Goal: Task Accomplishment & Management: Use online tool/utility

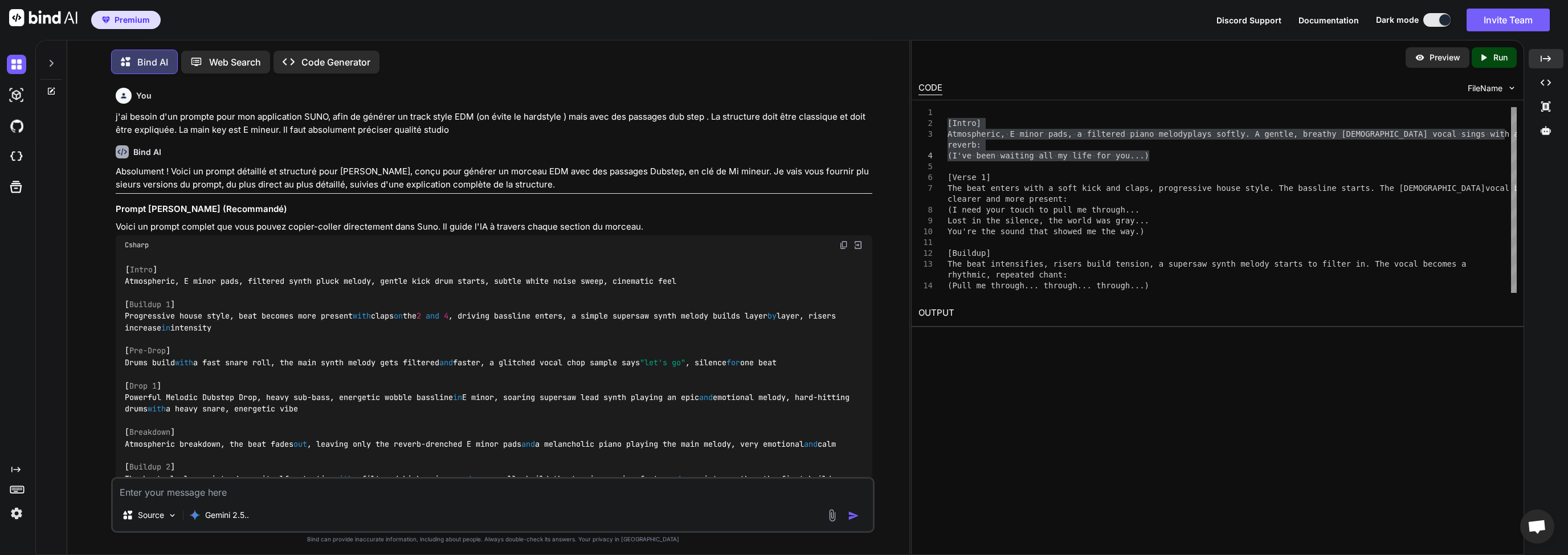
scroll to position [1962, 0]
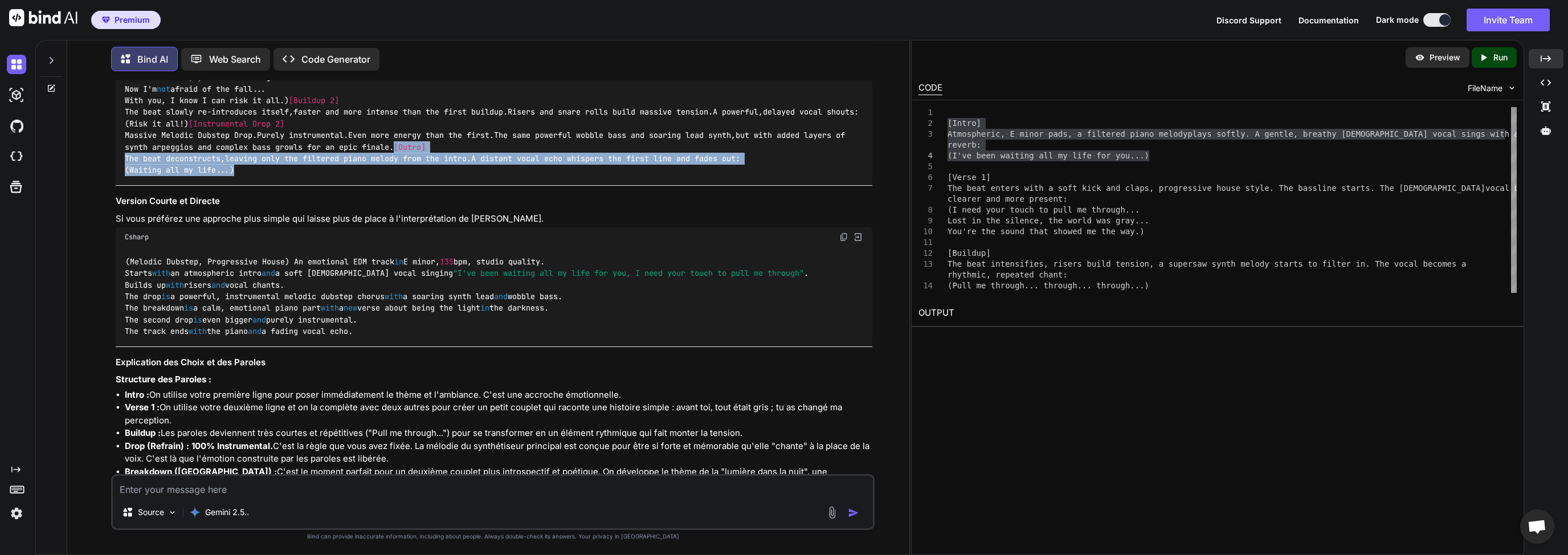
click at [316, 479] on textarea at bounding box center [492, 486] width 760 height 20
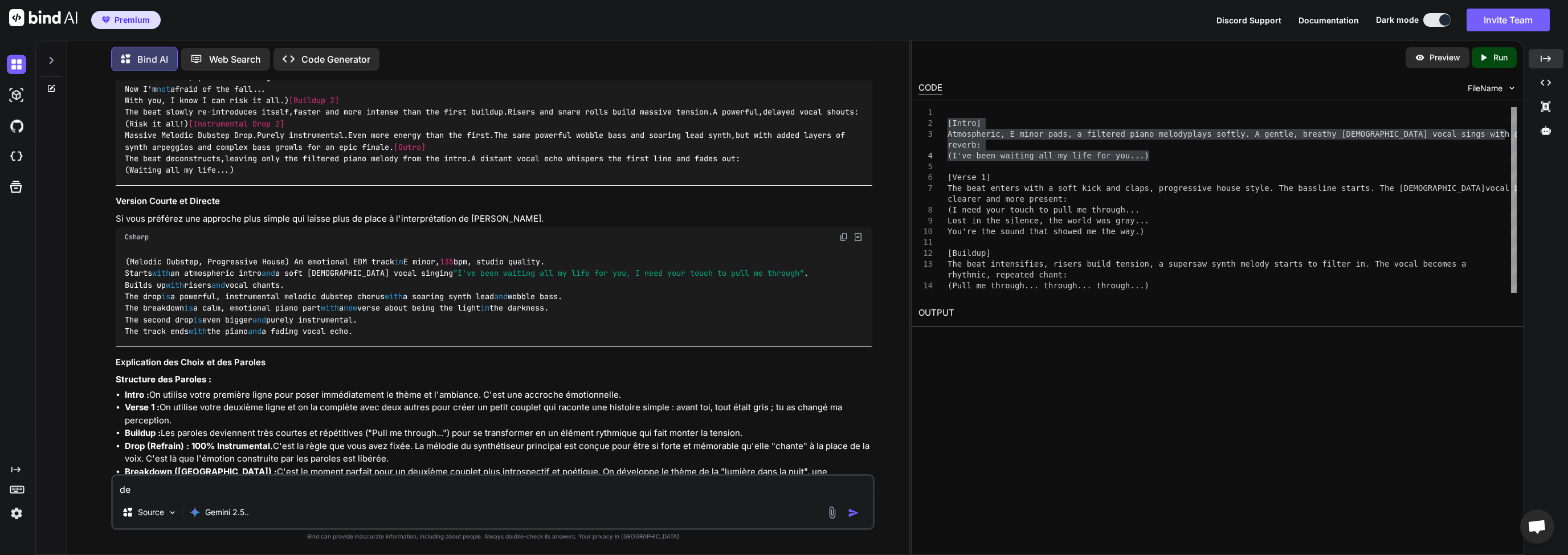
type textarea "d"
click at [196, 495] on textarea "J'ai besoin d'un prompte pour mon nouveau track," at bounding box center [492, 486] width 760 height 20
click at [275, 487] on textarea "J'ai besoin d'un prompte pour mon nouveau track," at bounding box center [492, 486] width 760 height 20
click at [228, 488] on textarea "J'ai besoin d'un prompte pour mon nouveau track," at bounding box center [492, 486] width 760 height 20
click at [222, 485] on textarea "J'ai besoin d'un prompte de maximum 1000 caractère pour mon nouveau track" at bounding box center [492, 486] width 760 height 20
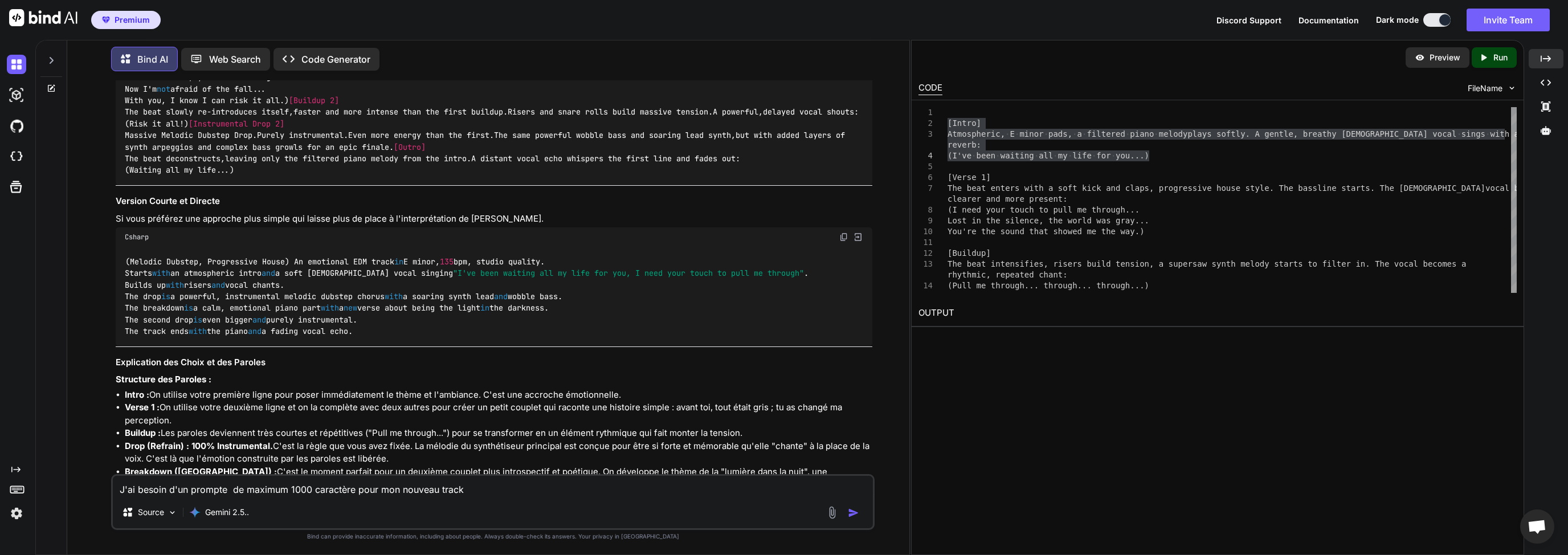
click at [241, 488] on textarea "J'ai besoin d'un prompte de maximum 1000 caractère pour mon nouveau track" at bounding box center [492, 486] width 760 height 20
click at [337, 487] on textarea "J'ai besoin d'un prompte maximum 1000 caractère pour mon nouveau track" at bounding box center [492, 486] width 760 height 20
click at [338, 492] on textarea "J'ai besoin d'un prompte maximum 1000 caractère pour mon nouveau track" at bounding box center [492, 486] width 760 height 20
drag, startPoint x: 512, startPoint y: 490, endPoint x: 381, endPoint y: 492, distance: 131.0
click at [381, 492] on textarea "J'ai besoin d'un prompte maximum 1000 caractères pour mon nouveau track" at bounding box center [492, 486] width 760 height 20
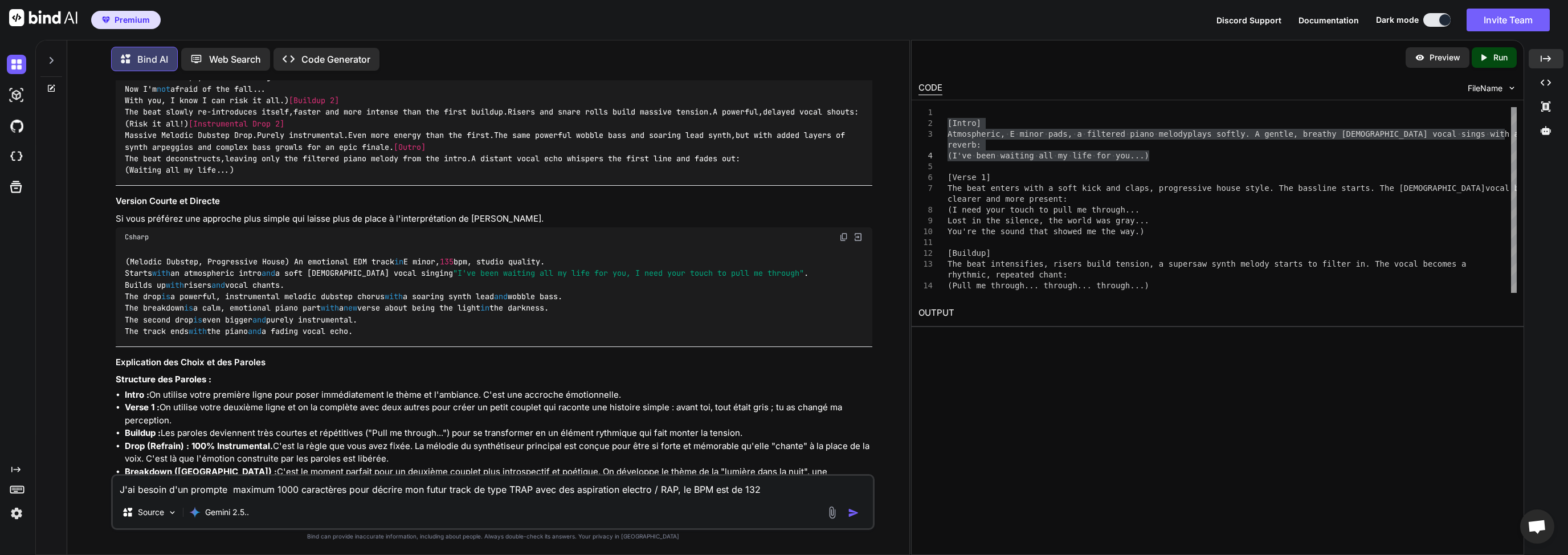
click at [507, 495] on textarea "J'ai besoin d'un prompte maximum 1000 caractères pour décrire mon futur track d…" at bounding box center [492, 486] width 760 height 20
click at [524, 492] on textarea "J'ai besoin d'un prompte maximum 1000 caractères pour décrire mon futur track d…" at bounding box center [492, 486] width 760 height 20
click at [524, 490] on textarea "J'ai besoin d'un prompte maximum 1000 caractères pour décrire mon futur track d…" at bounding box center [492, 486] width 760 height 20
click at [655, 490] on textarea "J'ai besoin d'un prompte maximum 1000 caractères pour décrire mon futur track d…" at bounding box center [492, 486] width 760 height 20
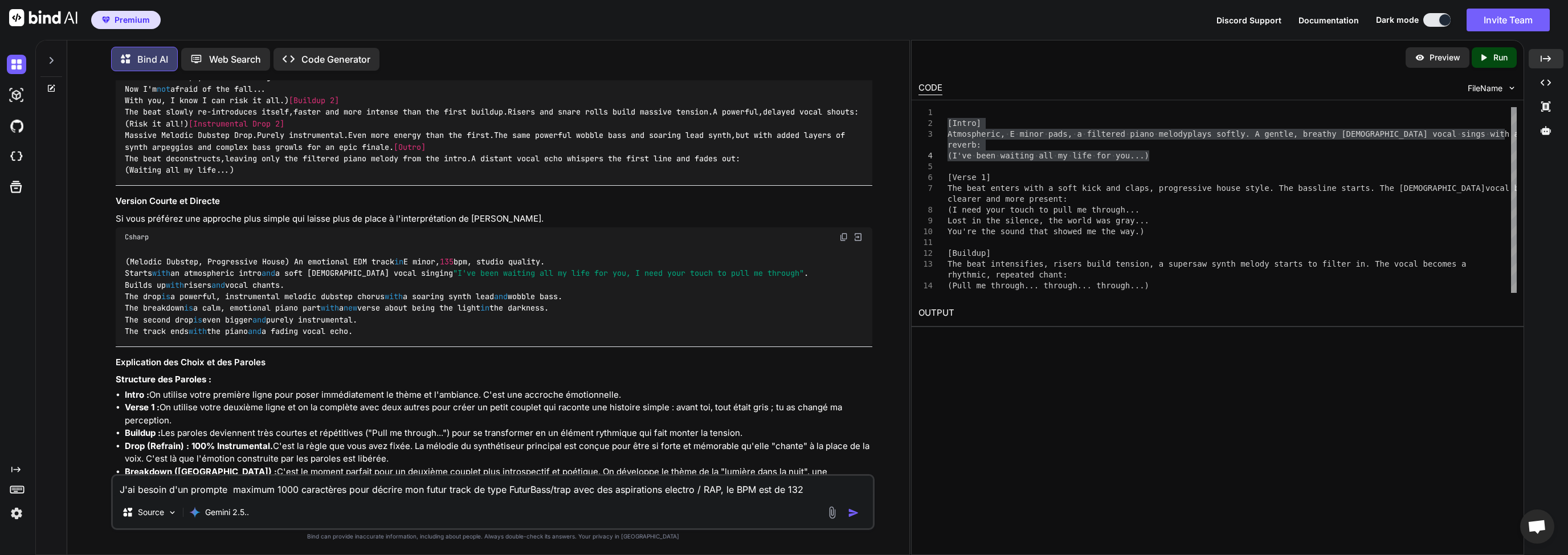
click at [717, 494] on textarea "J'ai besoin d'un prompte maximum 1000 caractères pour décrire mon futur track d…" at bounding box center [492, 486] width 760 height 20
click at [709, 492] on textarea "J'ai besoin d'un prompte maximum 1000 caractères pour décrire mon futur track d…" at bounding box center [492, 486] width 760 height 20
click at [786, 492] on textarea "J'ai besoin d'un prompte maximum 1000 caractères pour décrire mon futur track d…" at bounding box center [492, 486] width 760 height 20
drag, startPoint x: 734, startPoint y: 485, endPoint x: 754, endPoint y: 490, distance: 20.6
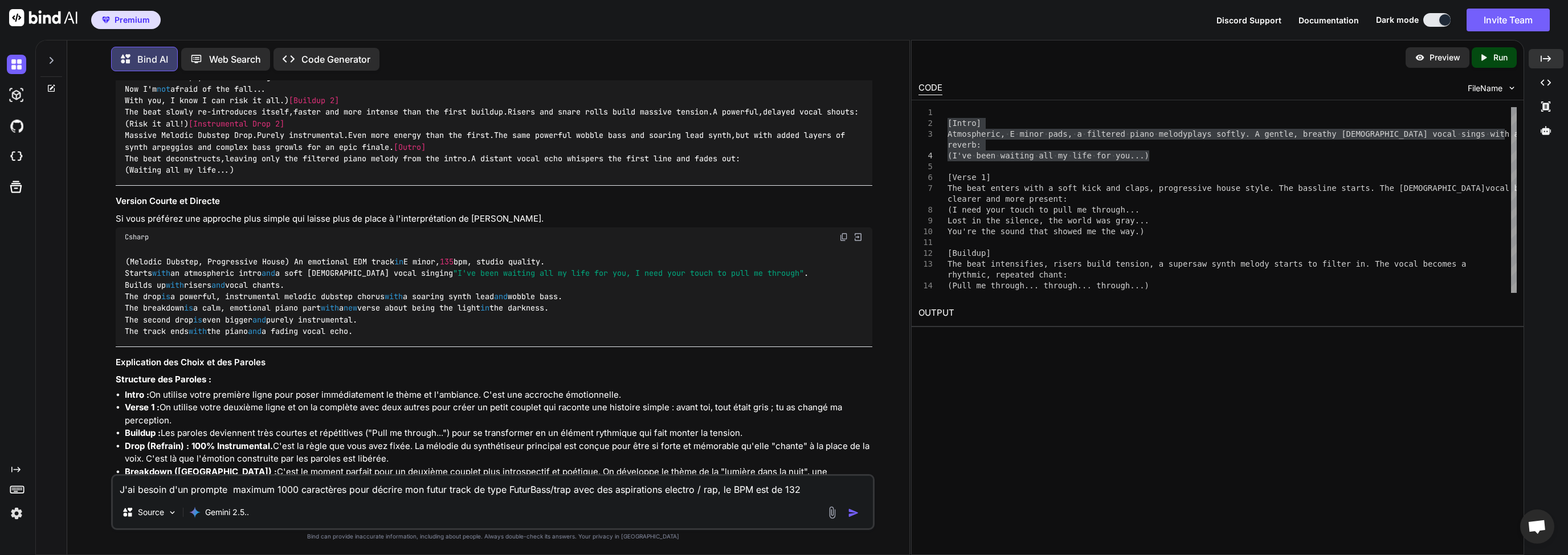
click at [735, 486] on textarea "J'ai besoin d'un prompte maximum 1000 caractères pour décrire mon futur track d…" at bounding box center [492, 486] width 760 height 20
click at [773, 492] on textarea "J'ai besoin d'un prompte maximum 1000 caractères pour décrire mon futur track d…" at bounding box center [492, 486] width 760 height 20
click at [802, 490] on textarea "J'ai besoin d'un prompte maximum 1000 caractères pour décrire mon futur track d…" at bounding box center [492, 486] width 760 height 20
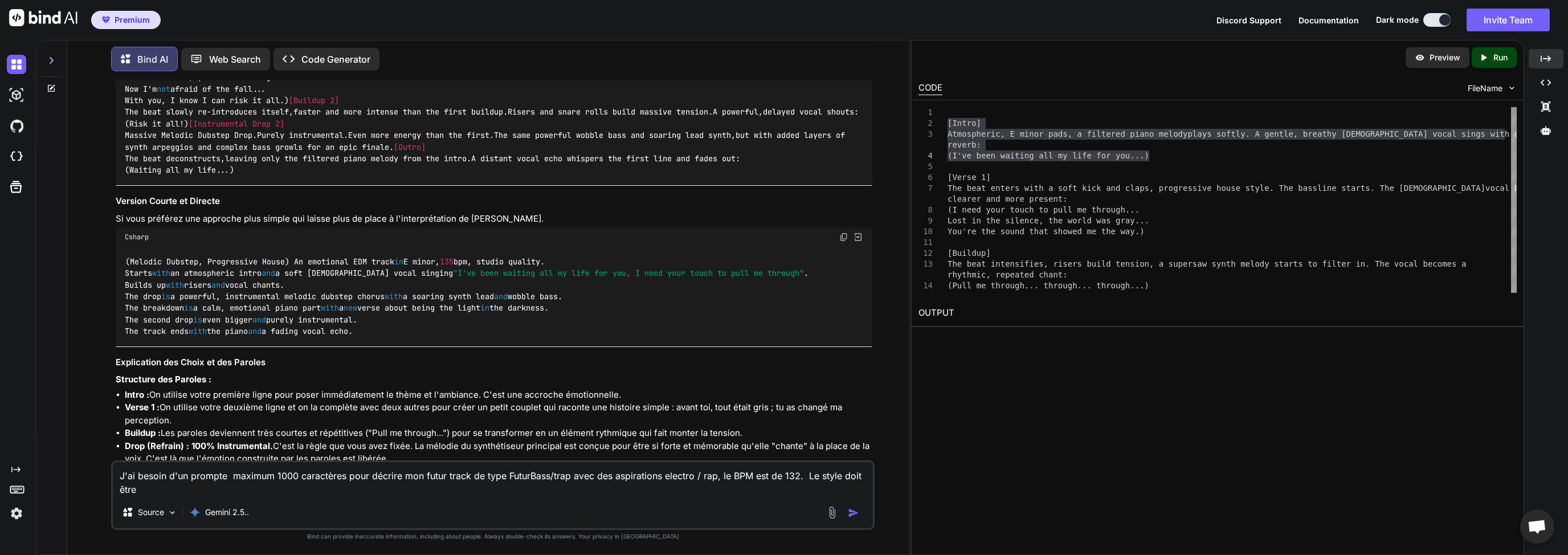
click at [258, 492] on textarea "J'ai besoin d'un prompte maximum 1000 caractères pour décrire mon futur track d…" at bounding box center [492, 479] width 760 height 34
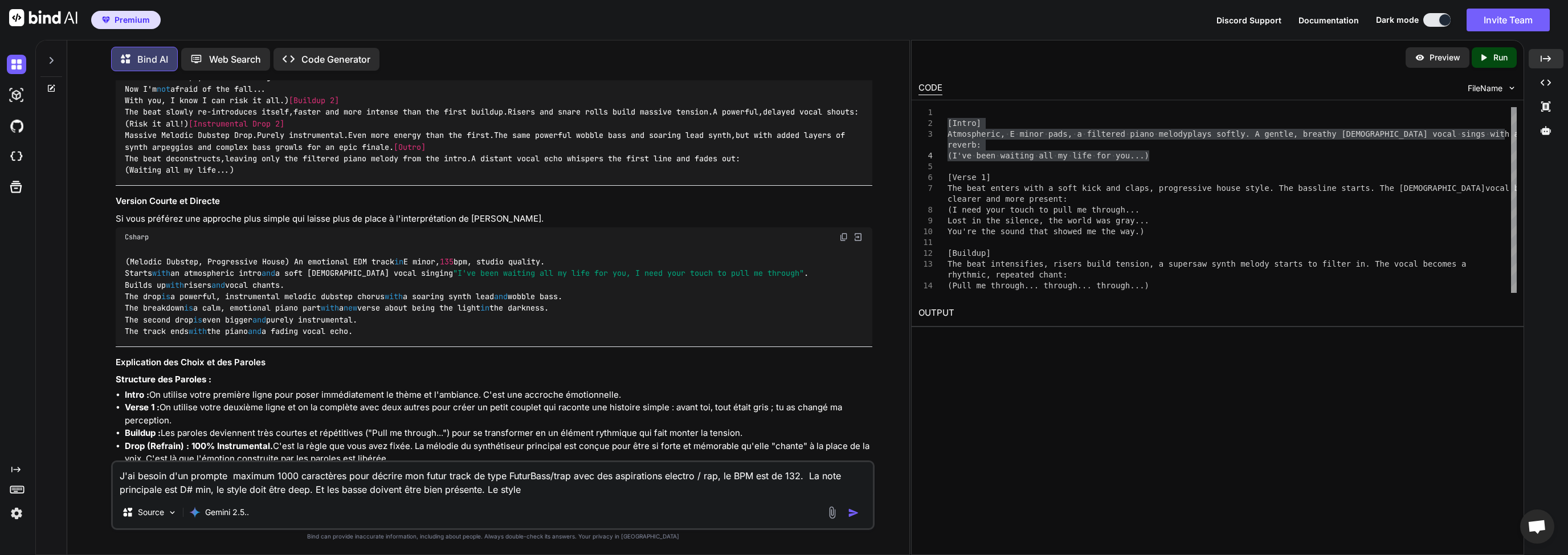
click at [511, 499] on div "J'ai besoin d'un prompte maximum 1000 caractères pour décrire mon futur track d…" at bounding box center [493, 495] width 764 height 70
click at [533, 494] on textarea "J'ai besoin d'un prompte maximum 1000 caractères pour décrire mon futur track d…" at bounding box center [492, 479] width 760 height 34
click at [491, 492] on textarea "J'ai besoin d'un prompte maximum 1000 caractères pour décrire mon futur track d…" at bounding box center [492, 479] width 760 height 34
drag, startPoint x: 535, startPoint y: 491, endPoint x: 490, endPoint y: 492, distance: 45.0
click at [490, 492] on textarea "J'ai besoin d'un prompte maximum 1000 caractères pour décrire mon futur track d…" at bounding box center [492, 479] width 760 height 34
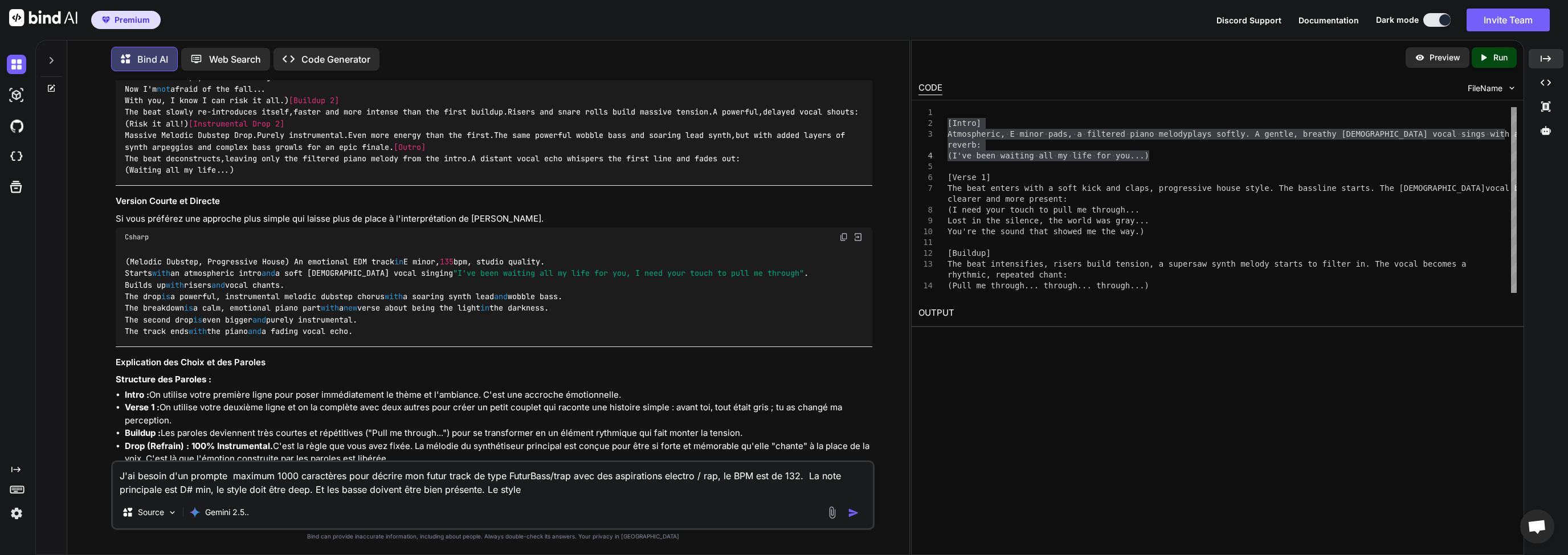
click at [570, 494] on textarea "J'ai besoin d'un prompte maximum 1000 caractères pour décrire mon futur track d…" at bounding box center [492, 479] width 760 height 34
drag, startPoint x: 550, startPoint y: 493, endPoint x: 493, endPoint y: 492, distance: 57.0
click at [493, 492] on textarea "J'ai besoin d'un prompte maximum 1000 caractères pour décrire mon futur track d…" at bounding box center [492, 479] width 760 height 34
click at [600, 499] on div "J'ai besoin d'un prompte maximum 1000 caractères pour décrire mon futur track d…" at bounding box center [493, 495] width 764 height 70
click at [566, 490] on textarea "J'ai besoin d'un prompte maximum 1000 caractères pour décrire mon futur track d…" at bounding box center [492, 479] width 760 height 34
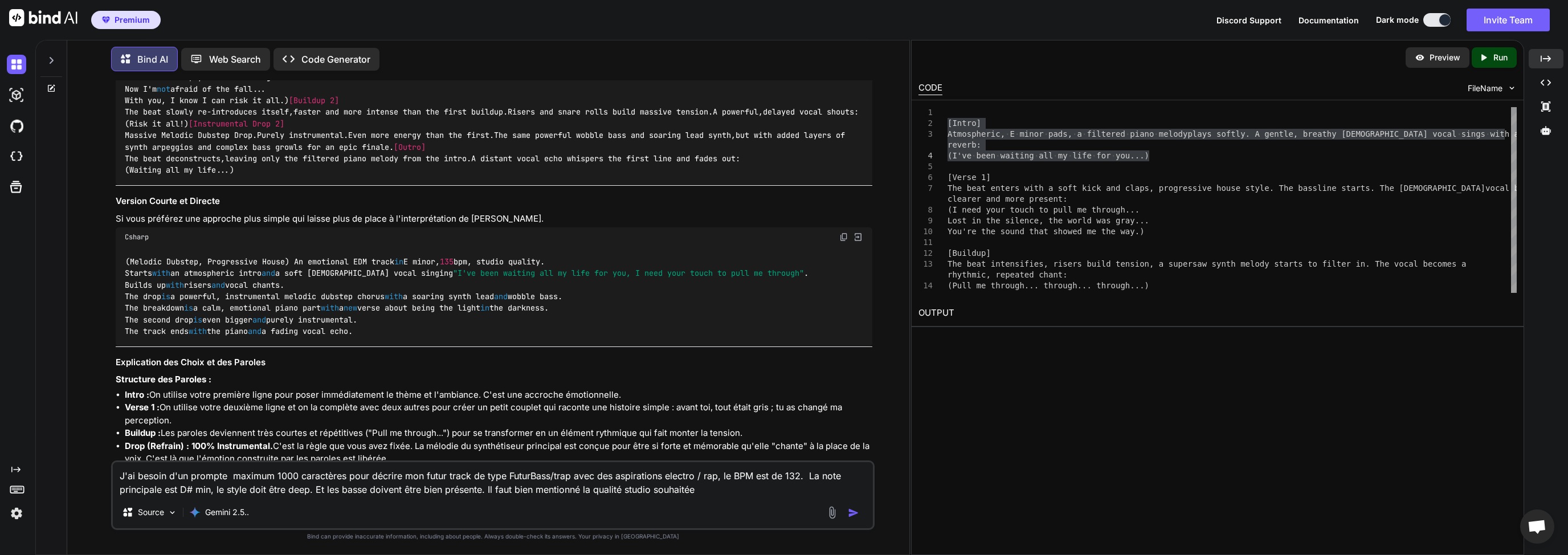
type textarea "J'ai besoin d'un prompte maximum 1000 caractères pour décrire mon futur track d…"
click at [857, 511] on img "button" at bounding box center [853, 513] width 12 height 12
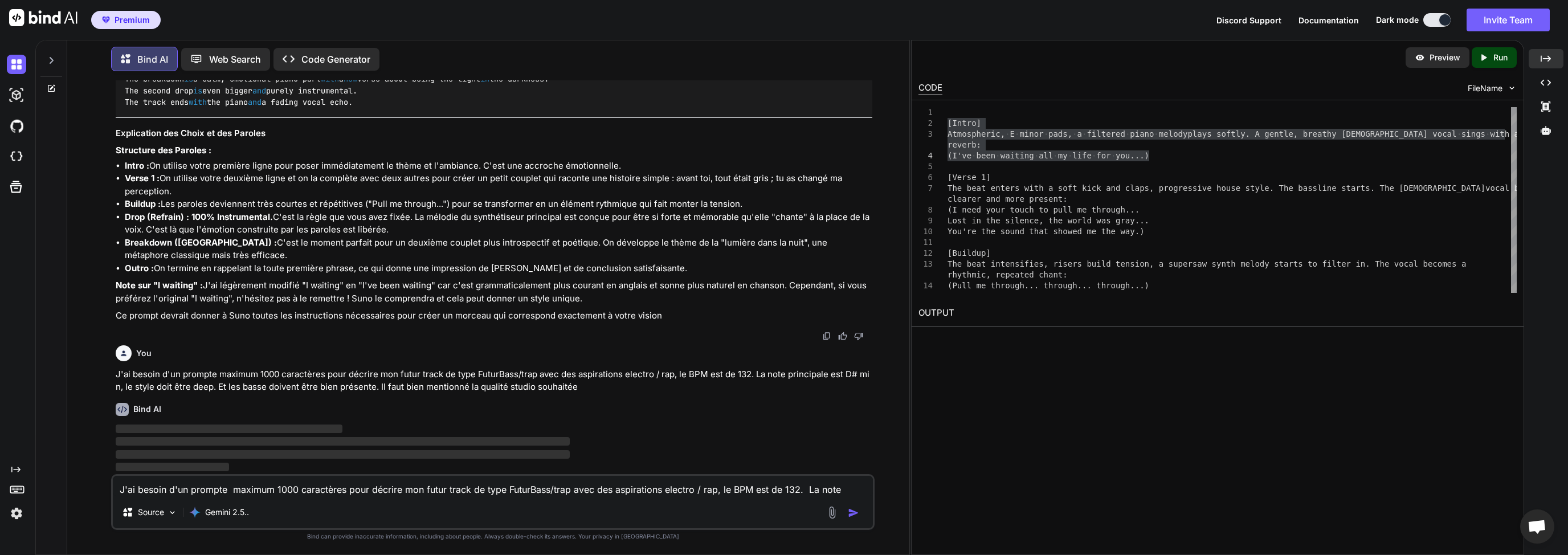
scroll to position [2423, 0]
drag, startPoint x: 773, startPoint y: 374, endPoint x: 835, endPoint y: 376, distance: 62.0
click at [829, 375] on p "J'ai besoin d'un prompte maximum 1000 caractères pour décrire mon futur track d…" at bounding box center [494, 381] width 757 height 26
click at [848, 376] on p "J'ai besoin d'un prompte maximum 1000 caractères pour décrire mon futur track d…" at bounding box center [494, 381] width 757 height 26
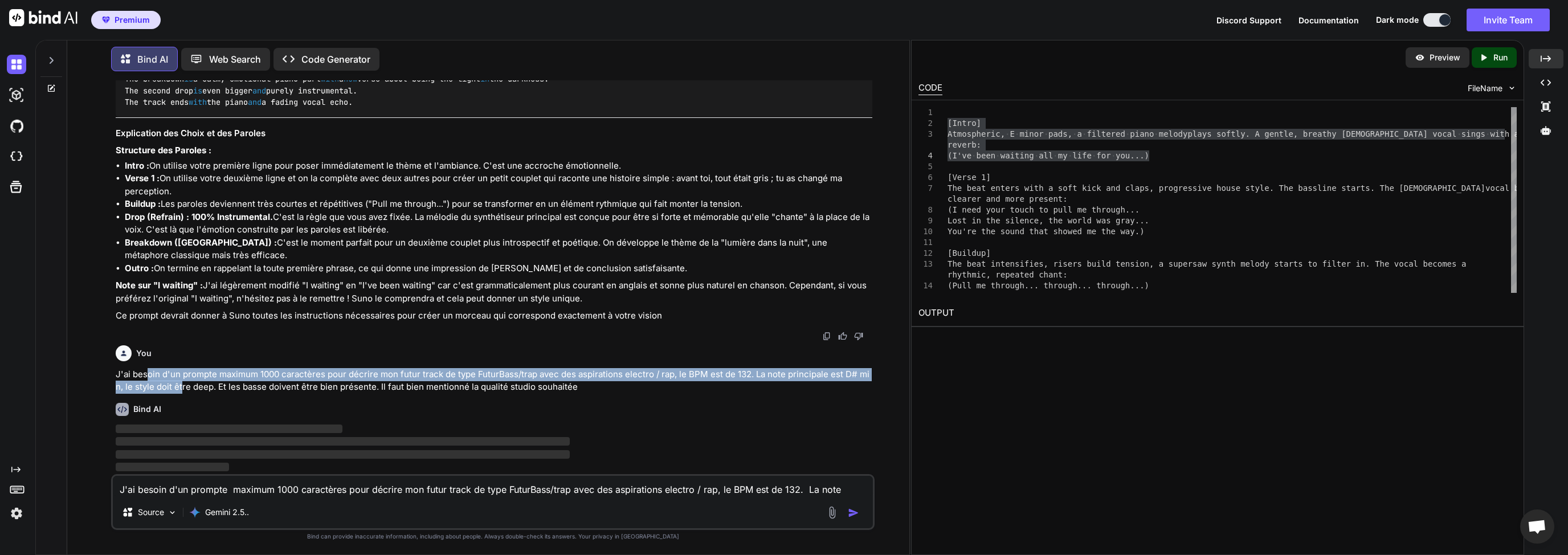
drag, startPoint x: 145, startPoint y: 381, endPoint x: 195, endPoint y: 384, distance: 50.1
click at [190, 383] on p "J'ai besoin d'un prompte maximum 1000 caractères pour décrire mon futur track d…" at bounding box center [494, 381] width 757 height 26
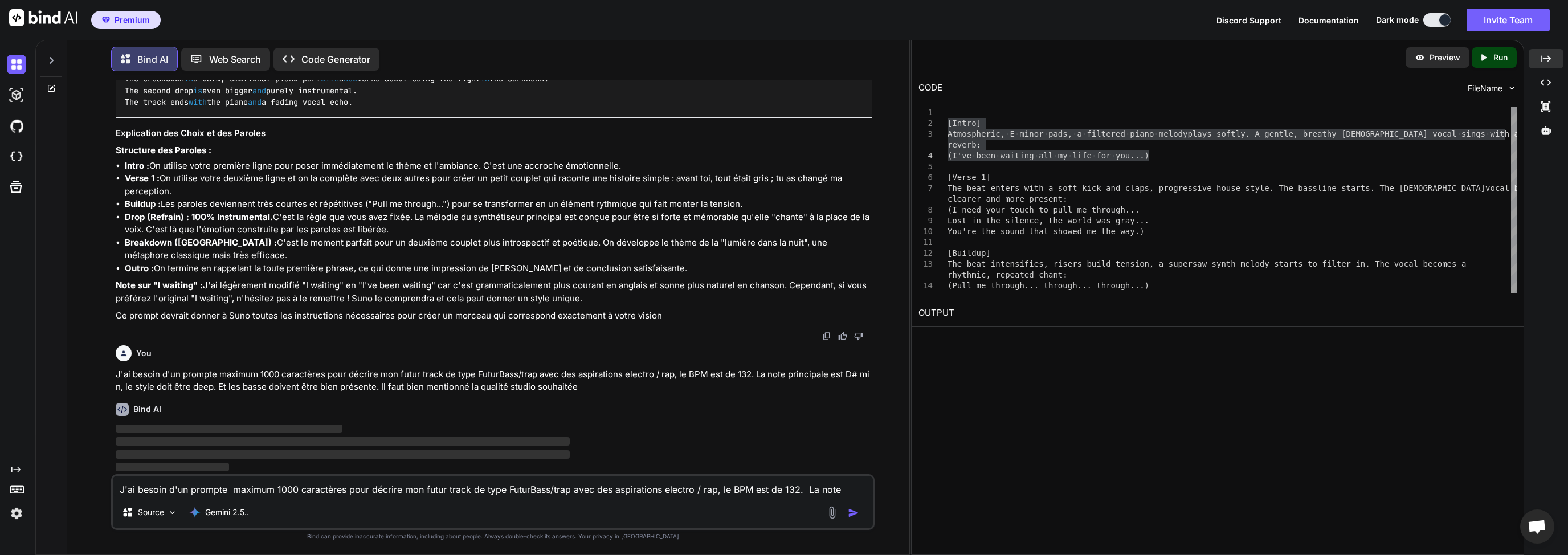
click at [256, 387] on p "J'ai besoin d'un prompte maximum 1000 caractères pour décrire mon futur track d…" at bounding box center [494, 381] width 757 height 26
drag, startPoint x: 225, startPoint y: 387, endPoint x: 358, endPoint y: 389, distance: 133.0
click at [352, 389] on p "J'ai besoin d'un prompte maximum 1000 caractères pour décrire mon futur track d…" at bounding box center [494, 381] width 757 height 26
click at [360, 389] on p "J'ai besoin d'un prompte maximum 1000 caractères pour décrire mon futur track d…" at bounding box center [494, 381] width 757 height 26
click at [319, 388] on p "J'ai besoin d'un prompte maximum 1000 caractères pour décrire mon futur track d…" at bounding box center [494, 381] width 757 height 26
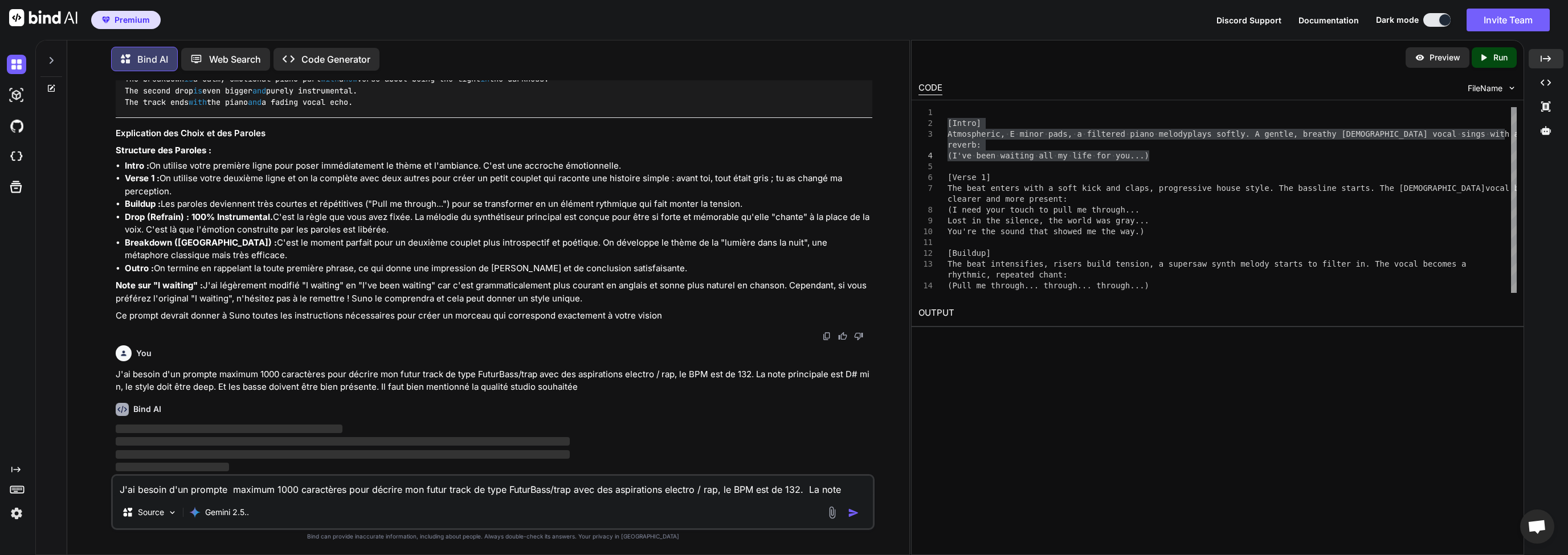
click at [427, 387] on p "J'ai besoin d'un prompte maximum 1000 caractères pour décrire mon futur track d…" at bounding box center [494, 381] width 757 height 26
drag, startPoint x: 546, startPoint y: 386, endPoint x: 454, endPoint y: 386, distance: 92.0
click at [456, 386] on p "J'ai besoin d'un prompte maximum 1000 caractères pour décrire mon futur track d…" at bounding box center [494, 381] width 757 height 26
click at [439, 386] on p "J'ai besoin d'un prompte maximum 1000 caractères pour décrire mon futur track d…" at bounding box center [494, 381] width 757 height 26
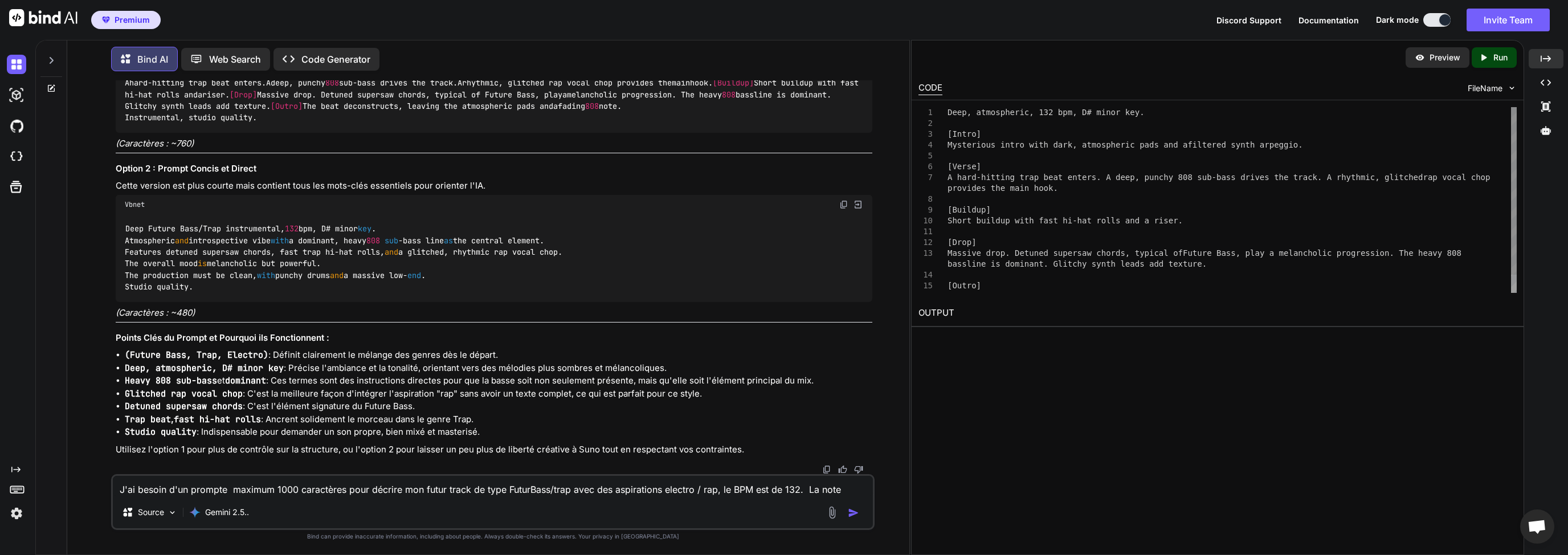
scroll to position [2970, 0]
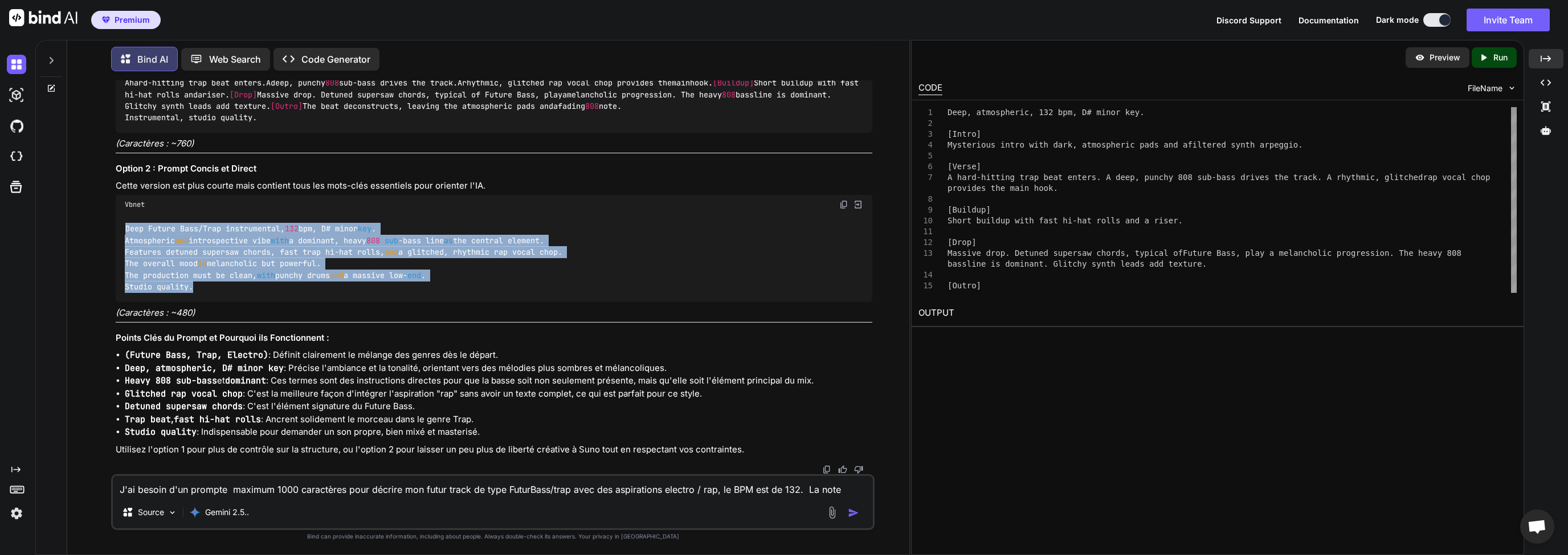
drag, startPoint x: 125, startPoint y: 303, endPoint x: 234, endPoint y: 364, distance: 124.9
click at [234, 302] on div "Deep Future Bass/Trap instrumental, 132 bpm, D# minor key . Atmospheric and int…" at bounding box center [494, 258] width 757 height 88
copy code "Deep Future Bass/Trap instrumental, 132 bpm, D# minor key . Atmospheric and int…"
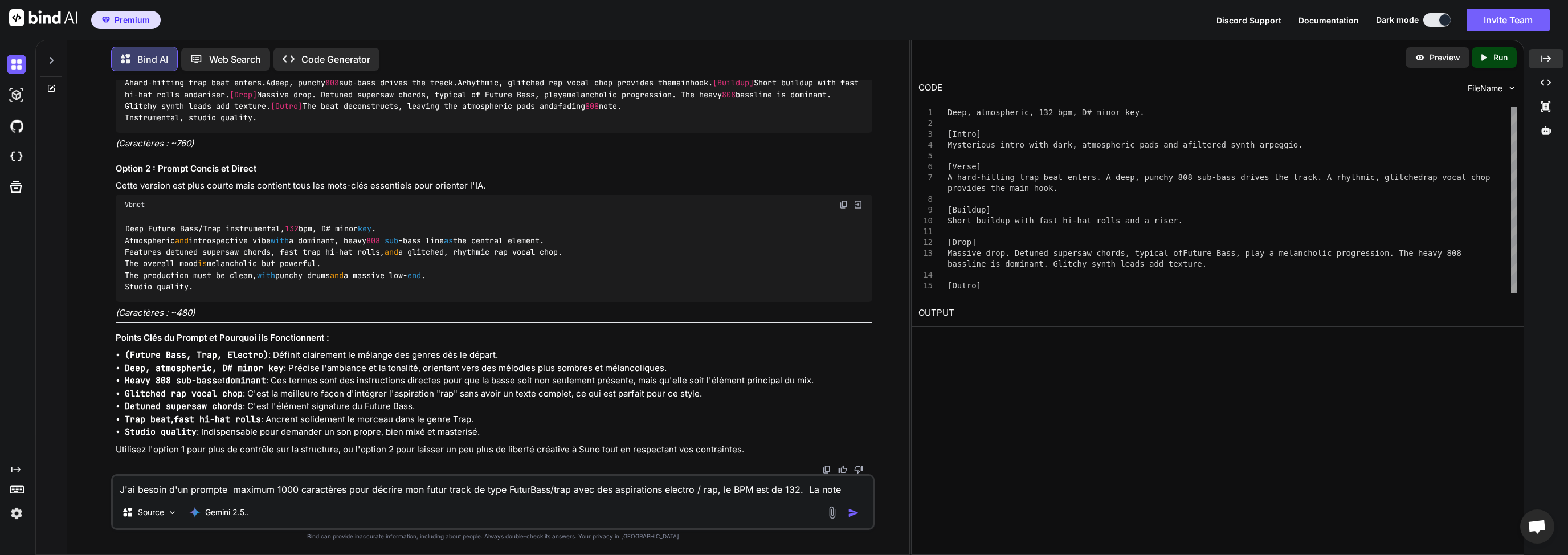
click at [261, 490] on textarea "J'ai besoin d'un prompte maximum 1000 caractères pour décrire mon futur track d…" at bounding box center [492, 486] width 760 height 20
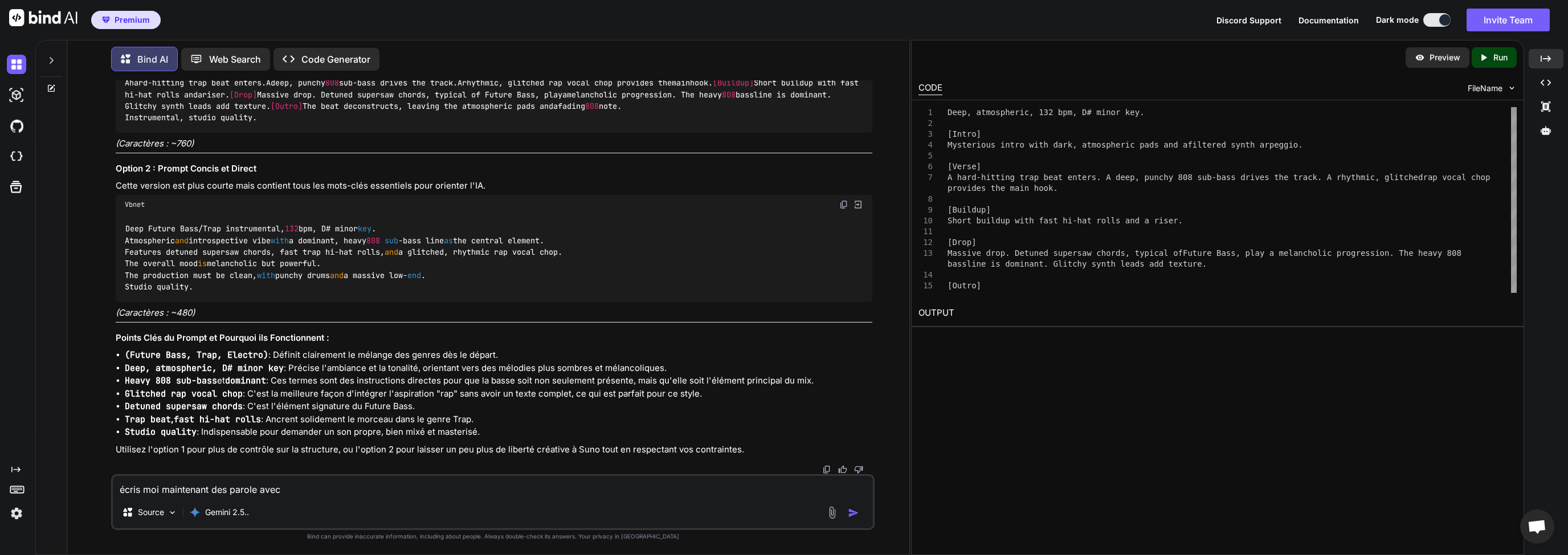
scroll to position [3025, 0]
click at [185, 490] on textarea "écris moi maintenant des parole avec" at bounding box center [492, 486] width 760 height 20
click at [254, 483] on textarea "écris moi maintenant des parole avec" at bounding box center [492, 486] width 760 height 20
click at [289, 485] on textarea "écris moi maintenant des parole avec" at bounding box center [492, 486] width 760 height 20
click at [379, 495] on textarea "écris moi maintenant des parole avec une structure typique dans le style que je…" at bounding box center [492, 486] width 760 height 20
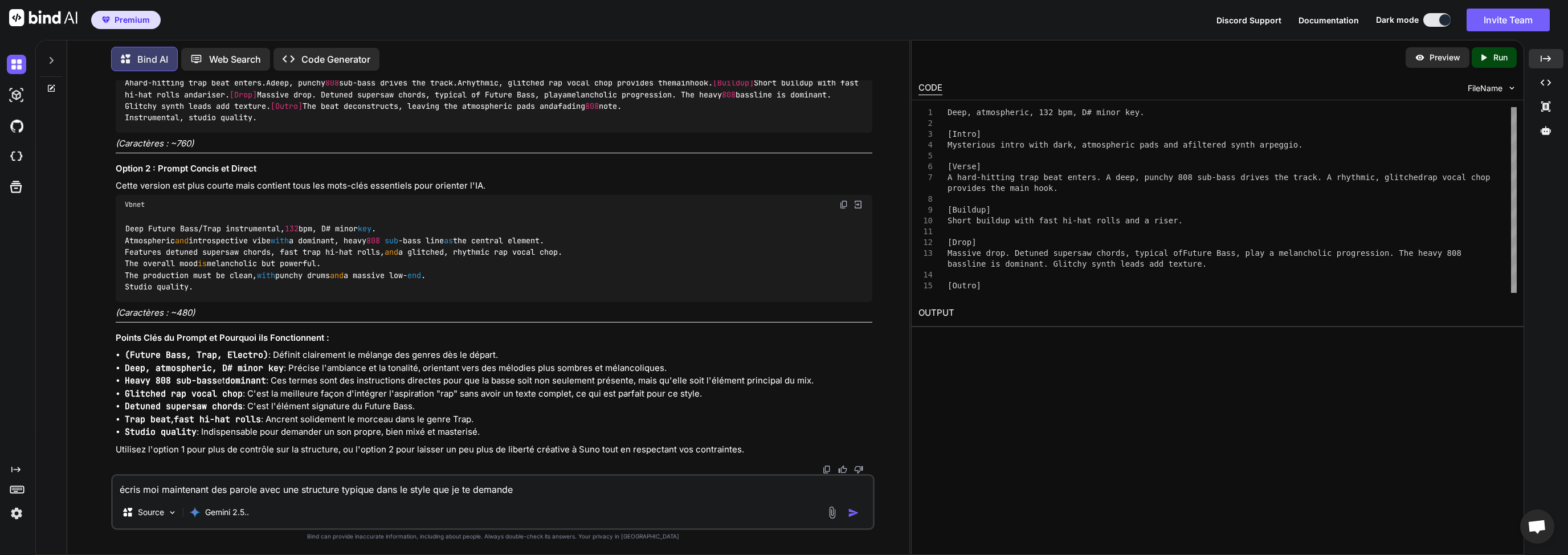
click at [428, 494] on textarea "écris moi maintenant des parole avec une structure typique dans le style que je…" at bounding box center [492, 486] width 760 height 20
click at [487, 492] on textarea "écris moi maintenant des parole avec une structure typique dans le style que je…" at bounding box center [492, 486] width 760 height 20
click at [549, 490] on textarea "écris moi maintenant des parole avec une structure typique dans le style que je…" at bounding box center [492, 486] width 760 height 20
click at [423, 492] on textarea "écris moi maintenant des parole avec une structure typique dans le style que je…" at bounding box center [492, 486] width 760 height 20
click at [369, 492] on textarea "écris moi maintenant des parole avec une structure typique dans le style que je…" at bounding box center [492, 486] width 760 height 20
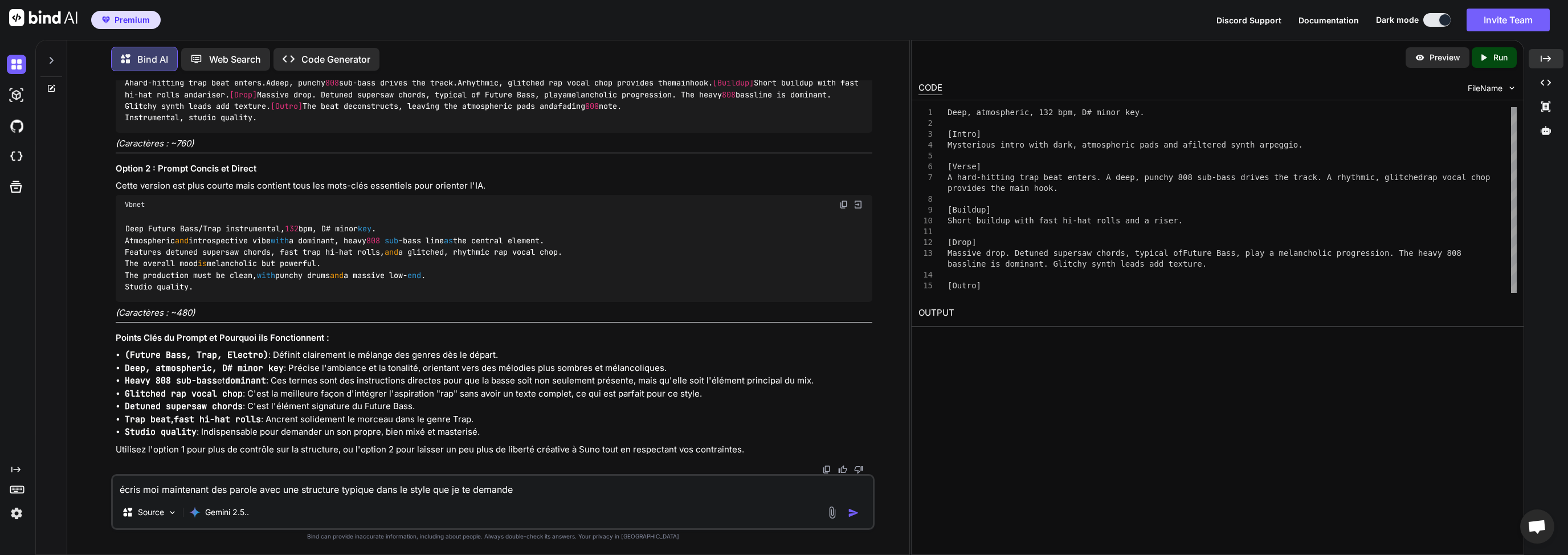
click at [394, 487] on textarea "écris moi maintenant des parole avec une structure typique dans le style que je…" at bounding box center [492, 486] width 760 height 20
click at [372, 492] on textarea "écris moi maintenant des parole avec une structure typique dans le style que je…" at bounding box center [492, 486] width 760 height 20
drag, startPoint x: 533, startPoint y: 489, endPoint x: 383, endPoint y: 489, distance: 150.0
click at [383, 489] on textarea "écris moi maintenant des parole avec une structure typique dans le style que je…" at bounding box center [492, 486] width 760 height 20
paste textarea "don't you dare"
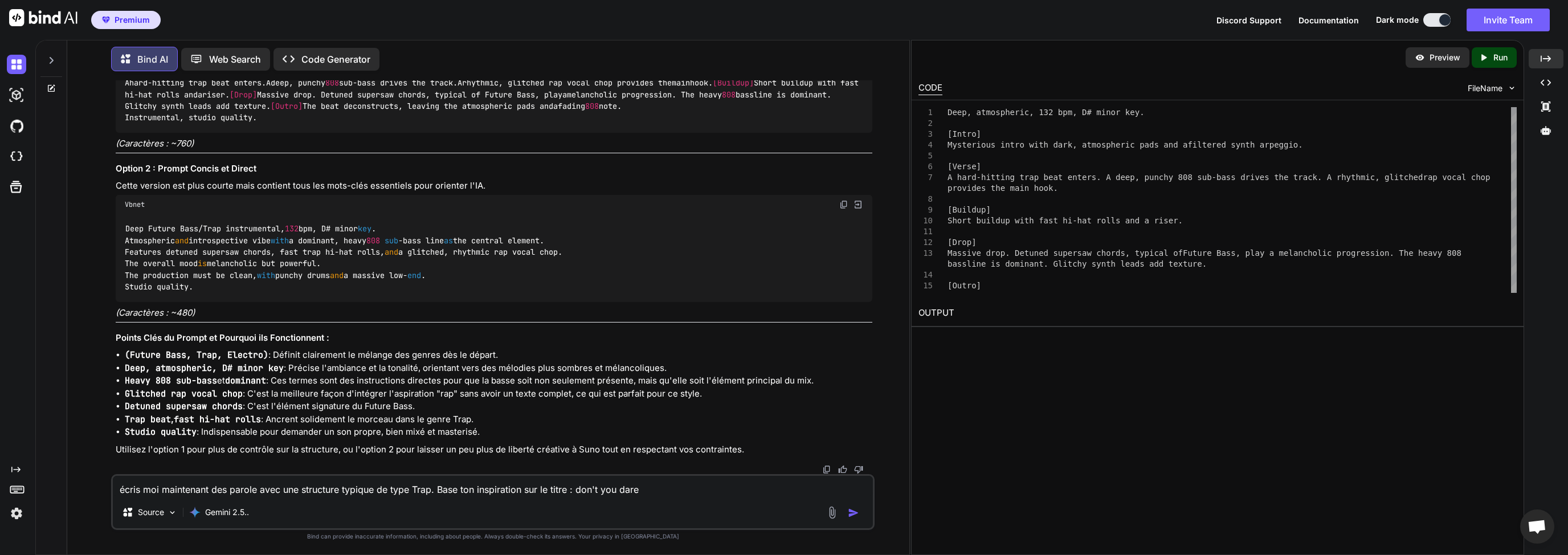
type textarea "écris moi maintenant des parole avec une structure typique de type Trap. Base t…"
click at [854, 513] on img "button" at bounding box center [853, 513] width 12 height 12
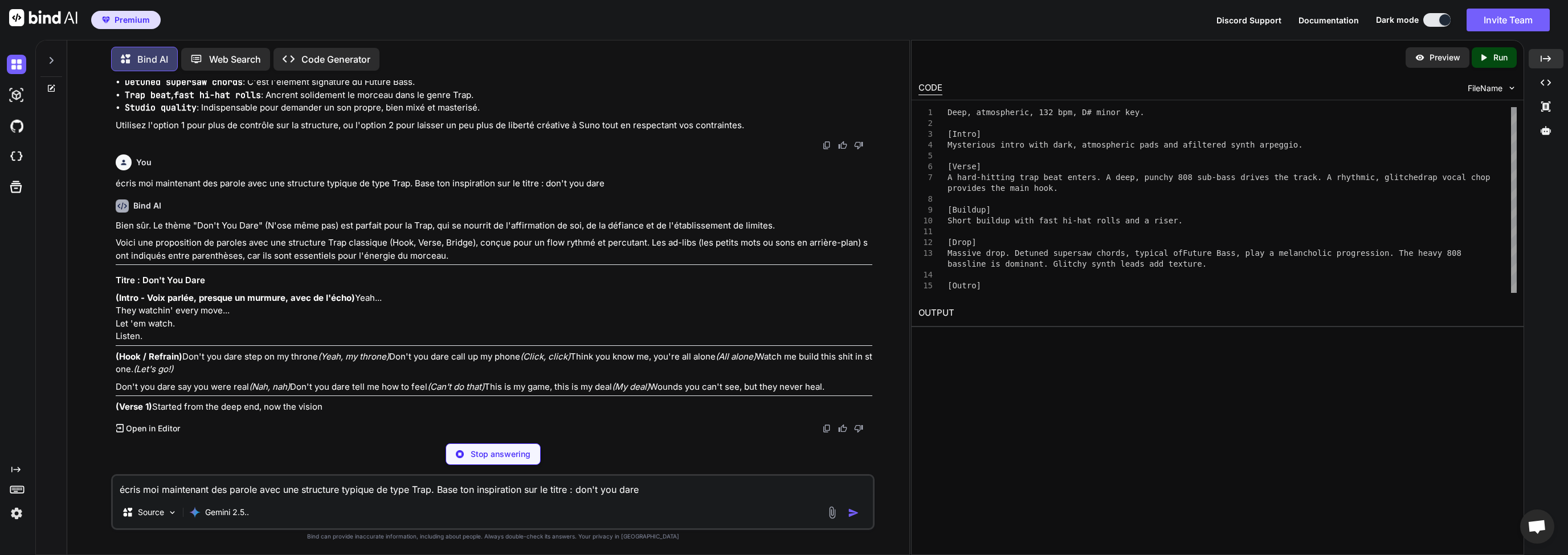
scroll to position [3516, 0]
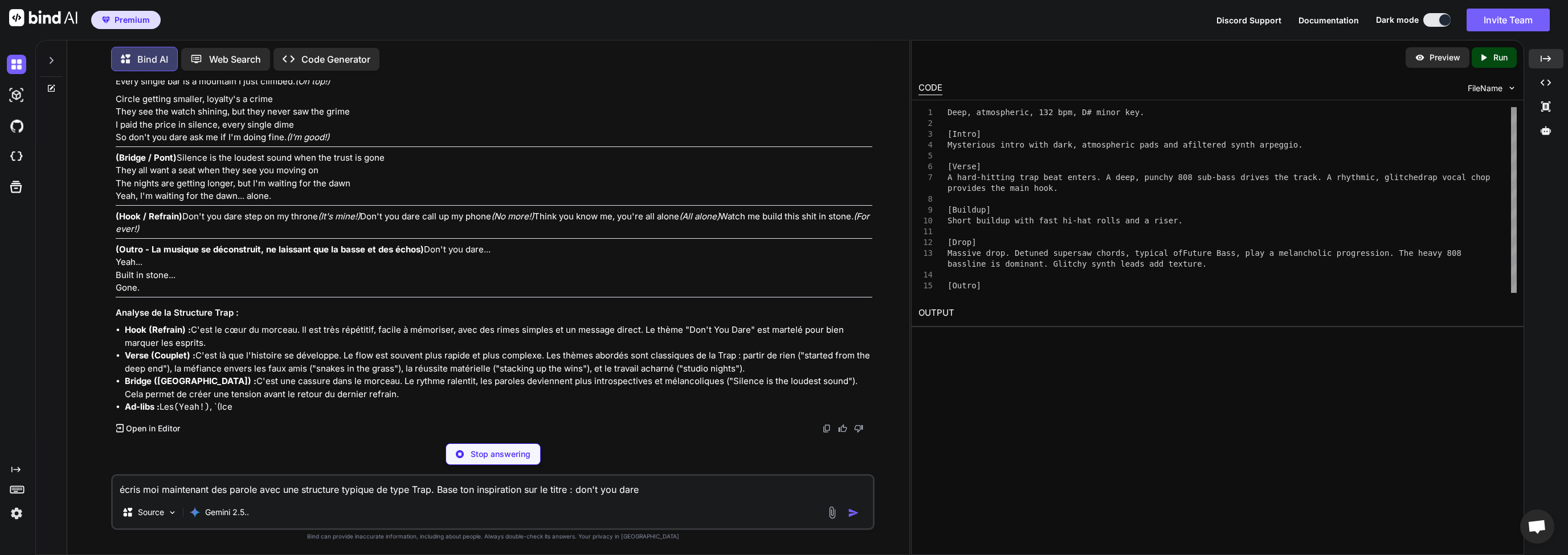
drag, startPoint x: 115, startPoint y: 152, endPoint x: 177, endPoint y: 154, distance: 62.0
click at [177, 154] on div "You j'ai besoin d'un prompte pour mon application SUNO, afin de générer un trac…" at bounding box center [494, 257] width 761 height 354
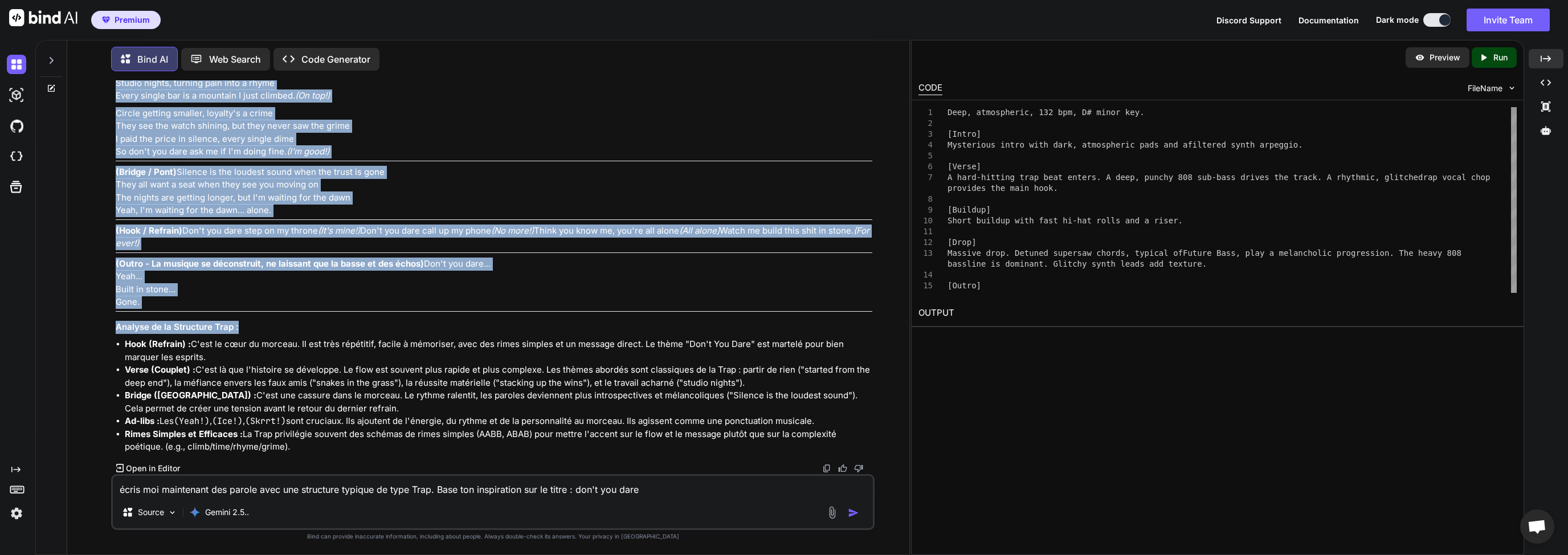
scroll to position [4356, 0]
drag, startPoint x: 114, startPoint y: 153, endPoint x: 191, endPoint y: 397, distance: 255.9
click at [191, 397] on div "You j'ai besoin d'un prompte pour mon application SUNO, afin de générer un trac…" at bounding box center [494, 277] width 761 height 393
copy div "(Lorem - Ipsu dolors, ametcon ad elitsed, doei te i'utla) Etdo... Magn aliquae'…"
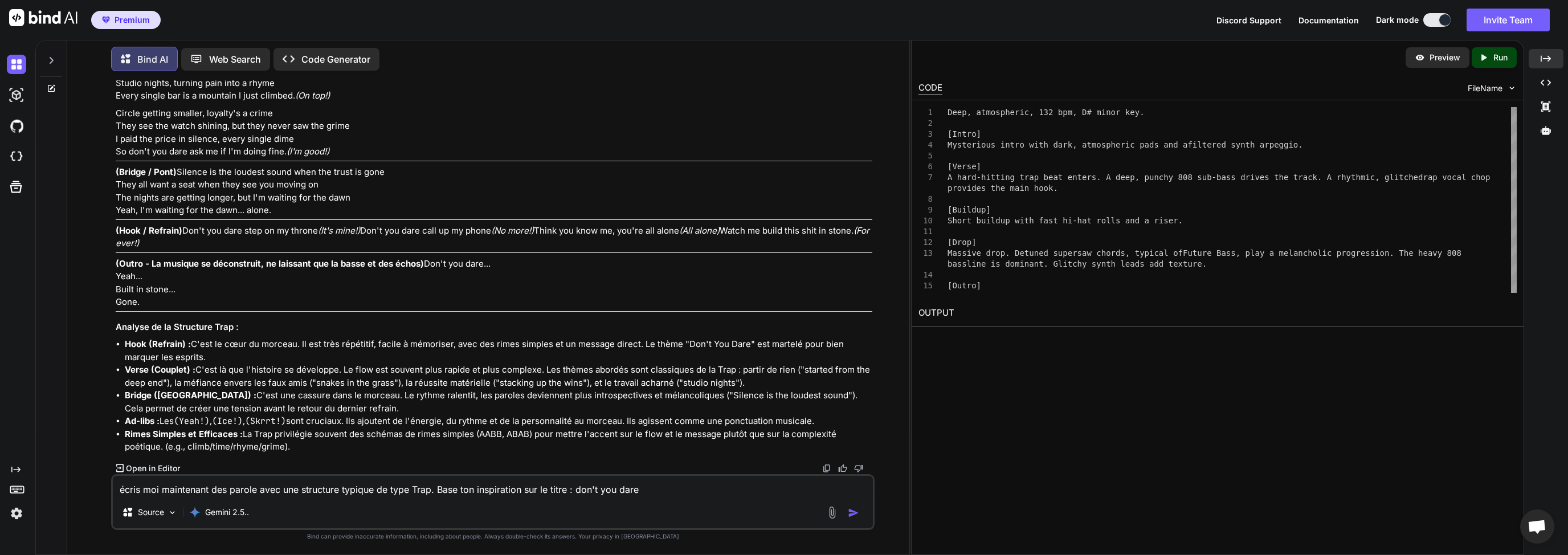
click at [242, 486] on textarea "écris moi maintenant des parole avec une structure typique de type Trap. Base t…" at bounding box center [492, 486] width 760 height 20
click at [278, 490] on textarea "je n'ai pas besoin de description, j'ai juste besoin des paroles chaque bloque …" at bounding box center [492, 486] width 760 height 20
click at [398, 498] on div "je n'ai pas besoin de description, j'ai juste besoin des paroles chaque bloque …" at bounding box center [493, 502] width 764 height 56
click at [374, 492] on textarea "je n'ai pas besoin de description, j'ai juste besoin des paroles chaque bloque …" at bounding box center [492, 486] width 760 height 20
click at [385, 489] on textarea "je n'ai pas besoin de description, j'ai juste besoin des paroles chaque bloque …" at bounding box center [492, 486] width 760 height 20
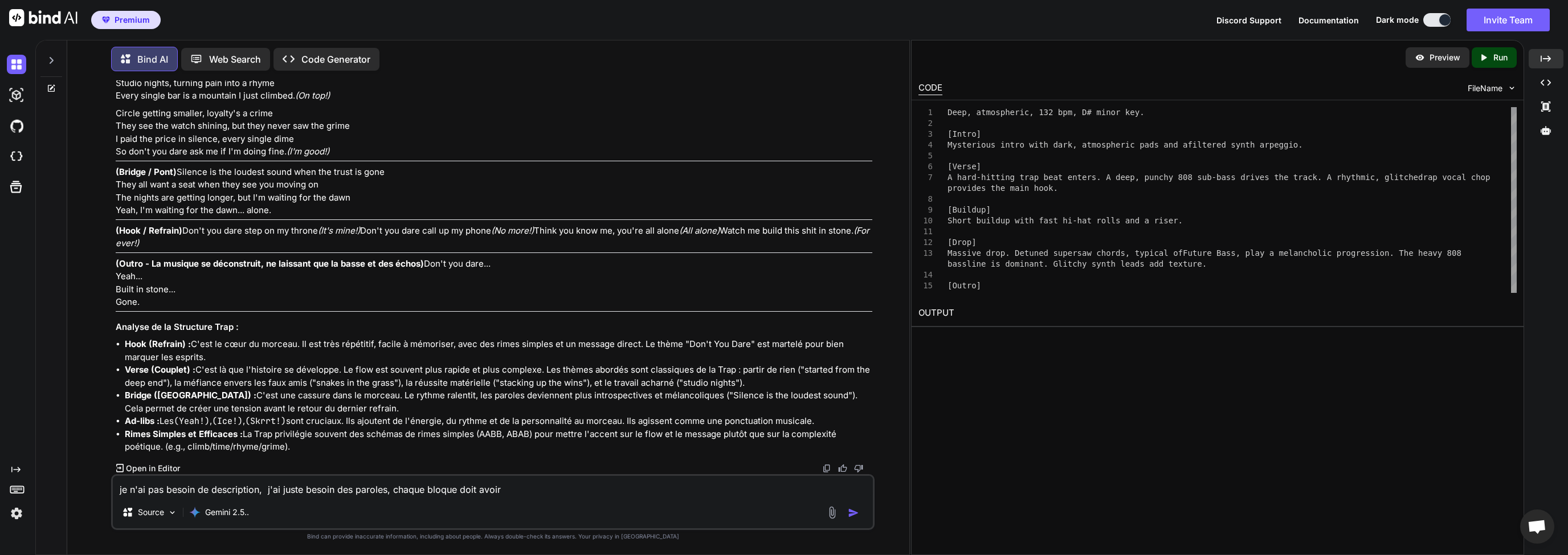
scroll to position [4282, 0]
click at [501, 488] on textarea "je n'ai pas besoin de description, j'ai juste besoin des paroles, chaque bloque…" at bounding box center [492, 486] width 760 height 20
type textarea "je n'ai pas besoin de description, j'ai juste besoin des paroles, chaque bloque…"
click at [851, 512] on img "button" at bounding box center [853, 513] width 12 height 12
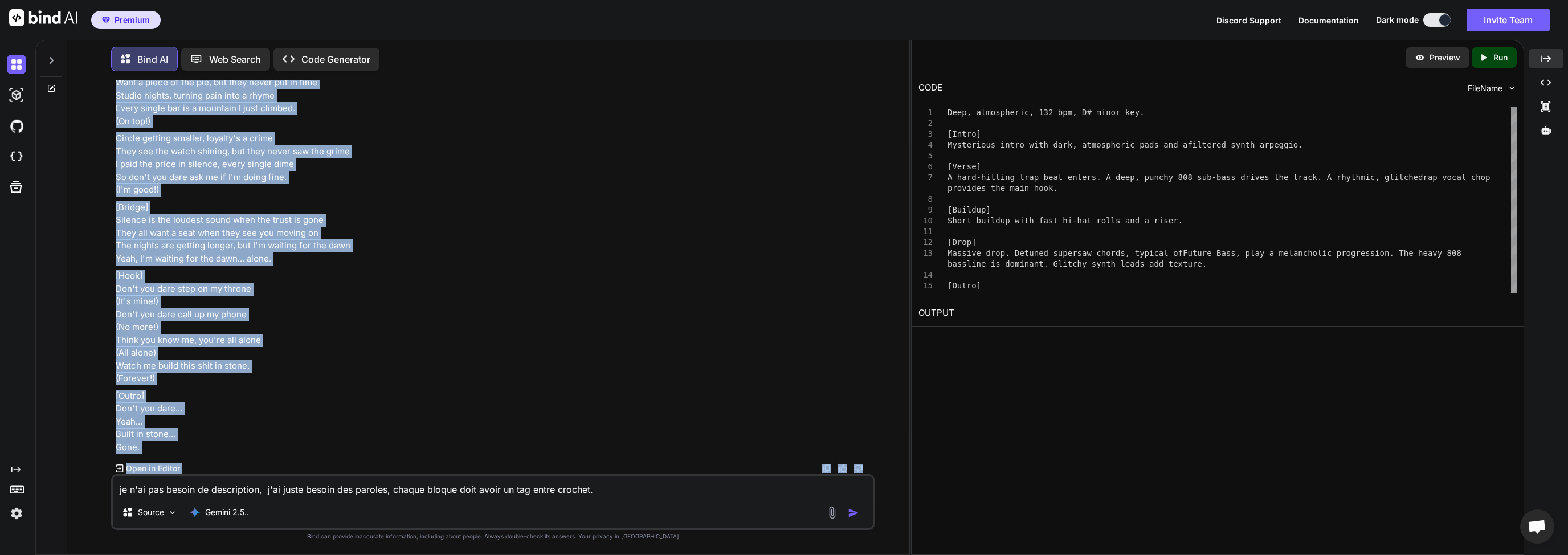
scroll to position [5612, 0]
drag, startPoint x: 116, startPoint y: 209, endPoint x: 192, endPoint y: 453, distance: 255.6
copy div "[Intro] Yeah... They watchin' every move... Let 'em watch. Listen. [[PERSON_NAM…"
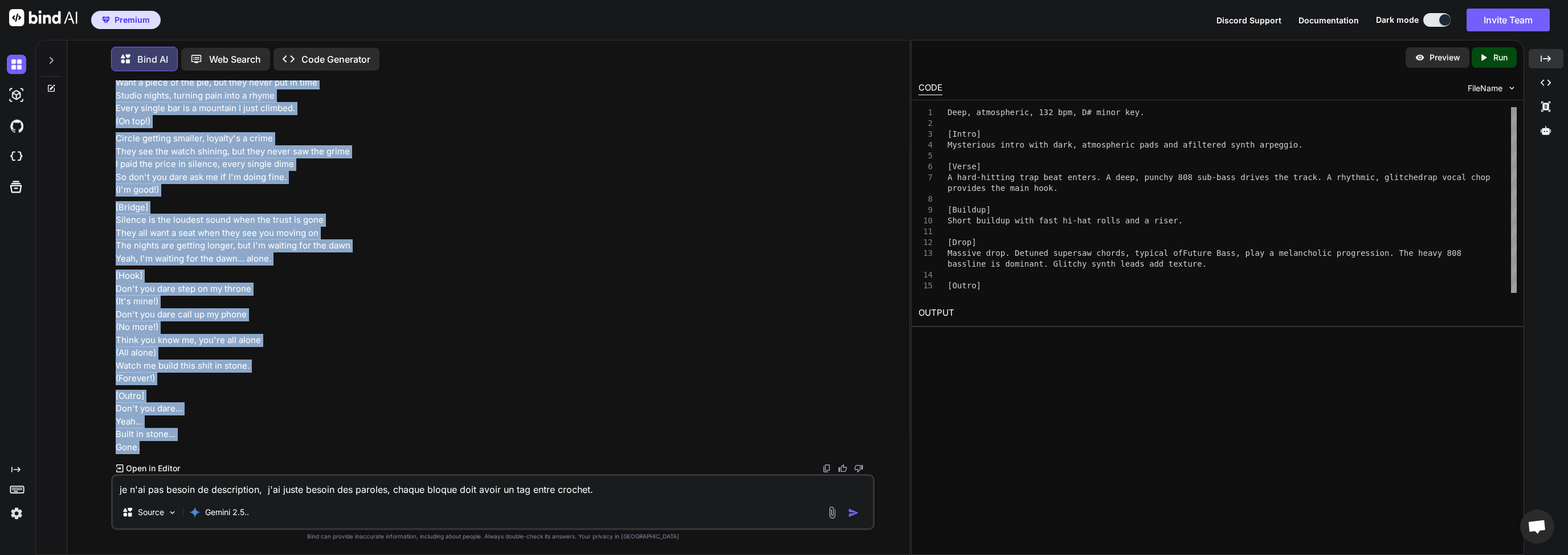
copy div "[Intro] Yeah... They watchin' every move... Let 'em watch. Listen. [[PERSON_NAM…"
